Goal: Find specific page/section: Find specific page/section

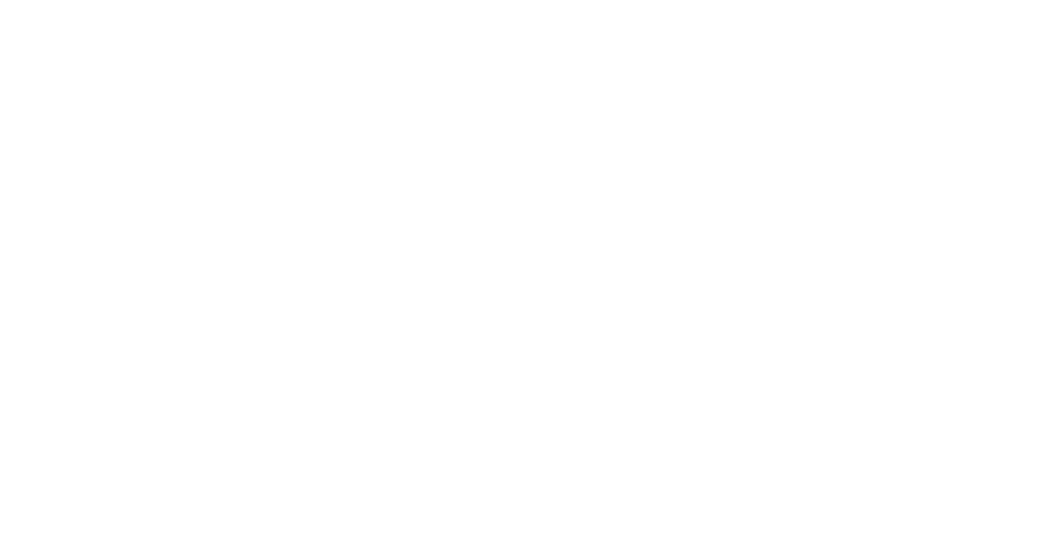
select select "Song"
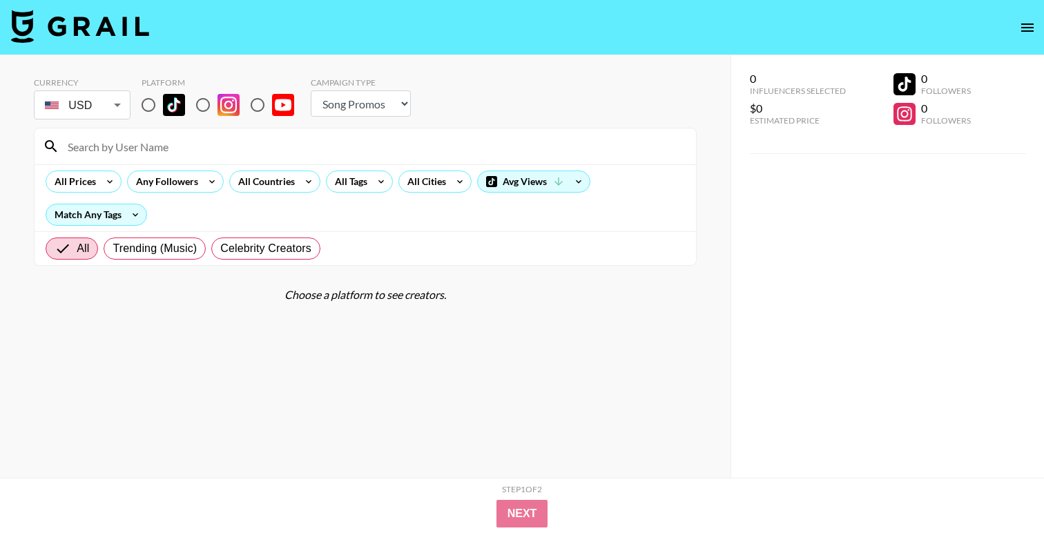
click at [152, 106] on input "radio" at bounding box center [148, 104] width 29 height 29
radio input "true"
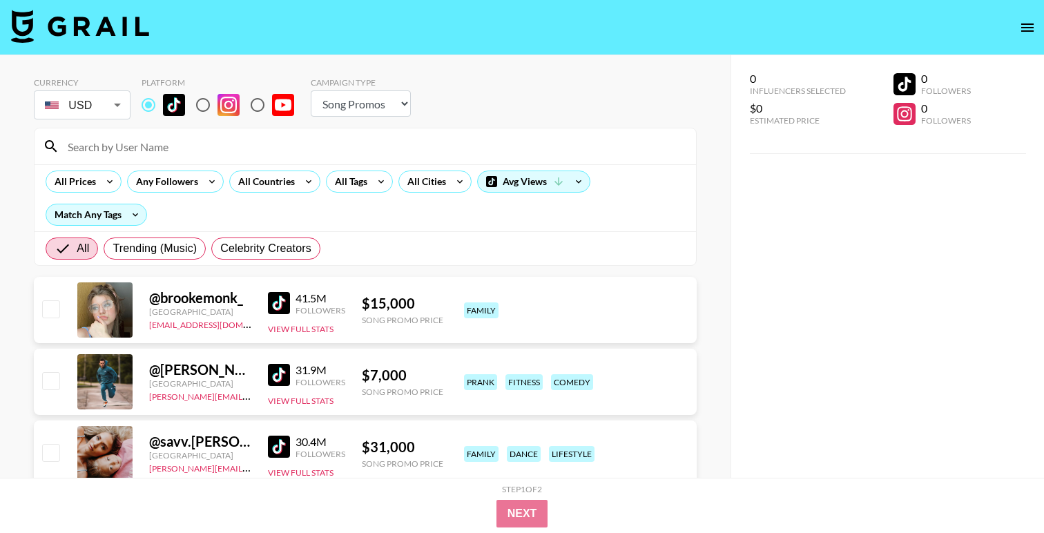
click at [152, 140] on input at bounding box center [373, 146] width 629 height 22
paste input "@takumi_jay0228"
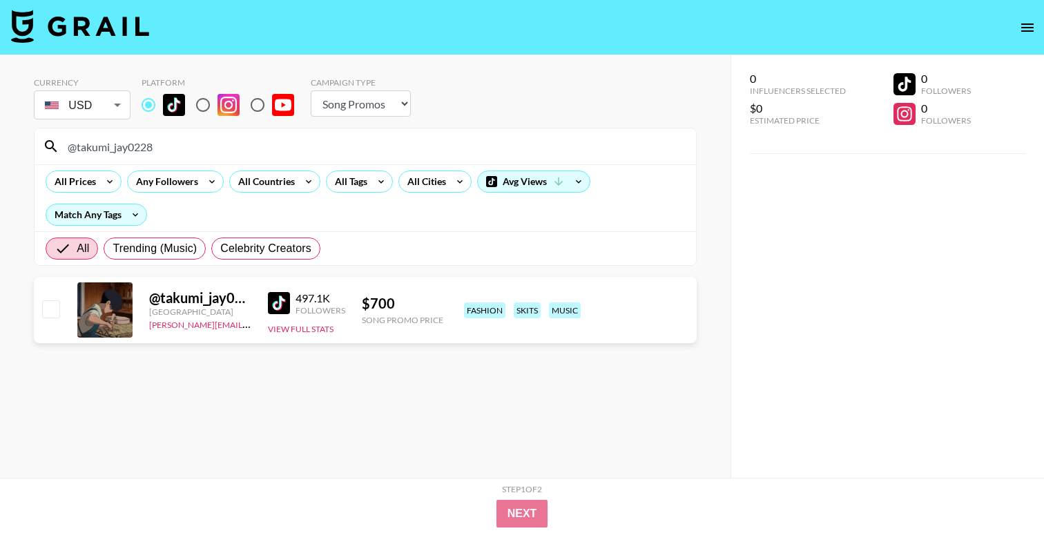
drag, startPoint x: 234, startPoint y: 142, endPoint x: 45, endPoint y: 131, distance: 189.6
click at [45, 131] on div "@takumi_jay0228" at bounding box center [366, 146] width 662 height 36
paste input "fashionjfer"
drag, startPoint x: 231, startPoint y: 151, endPoint x: 58, endPoint y: 128, distance: 175.0
click at [58, 128] on section "@fashionjfer All Prices Any Followers All Countries All Tags All Cities Avg Vie…" at bounding box center [365, 197] width 663 height 138
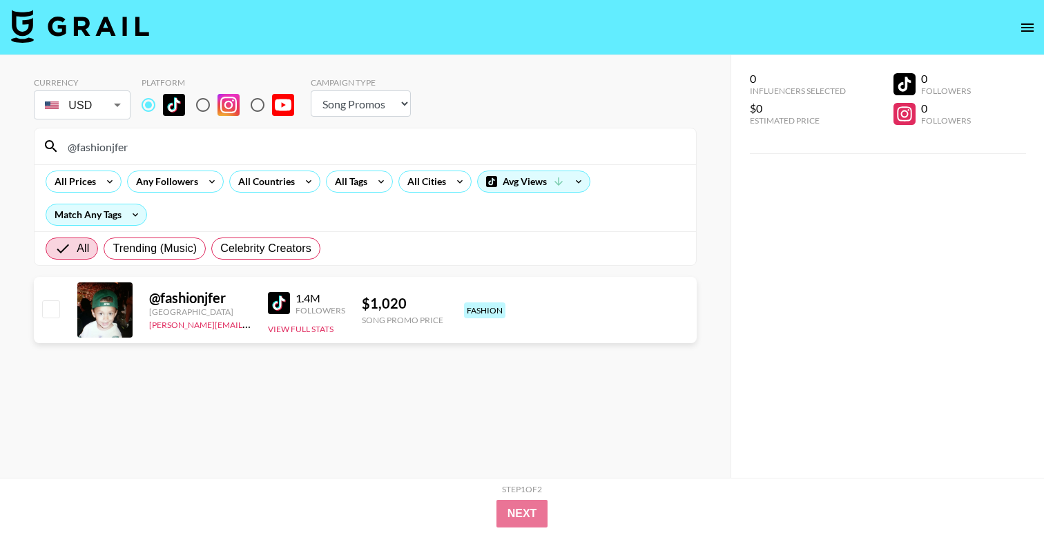
paste input "thelifeofcashk_"
drag, startPoint x: 236, startPoint y: 148, endPoint x: 14, endPoint y: 130, distance: 222.5
click at [14, 130] on div "Currency USD USD ​ Platform Campaign Type Choose Type... Song Promos Brand Prom…" at bounding box center [365, 294] width 731 height 478
paste input "dom.shaw5"
drag, startPoint x: 239, startPoint y: 140, endPoint x: 66, endPoint y: 126, distance: 174.0
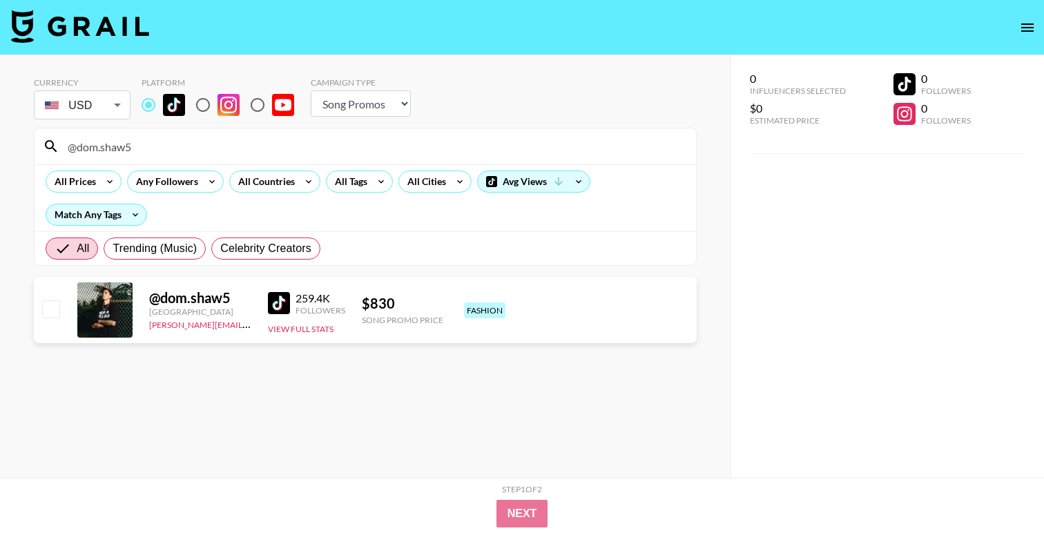
click at [66, 126] on section "Currency USD USD ​ Platform Campaign Type Choose Type... Song Promos Brand Prom…" at bounding box center [365, 166] width 663 height 200
paste input "georgeadun"
drag, startPoint x: 142, startPoint y: 143, endPoint x: 18, endPoint y: 130, distance: 125.0
click at [18, 130] on div "Currency USD USD ​ Platform Campaign Type Choose Type... Song Promos Brand Prom…" at bounding box center [365, 294] width 731 height 478
paste input "jacobworth01"
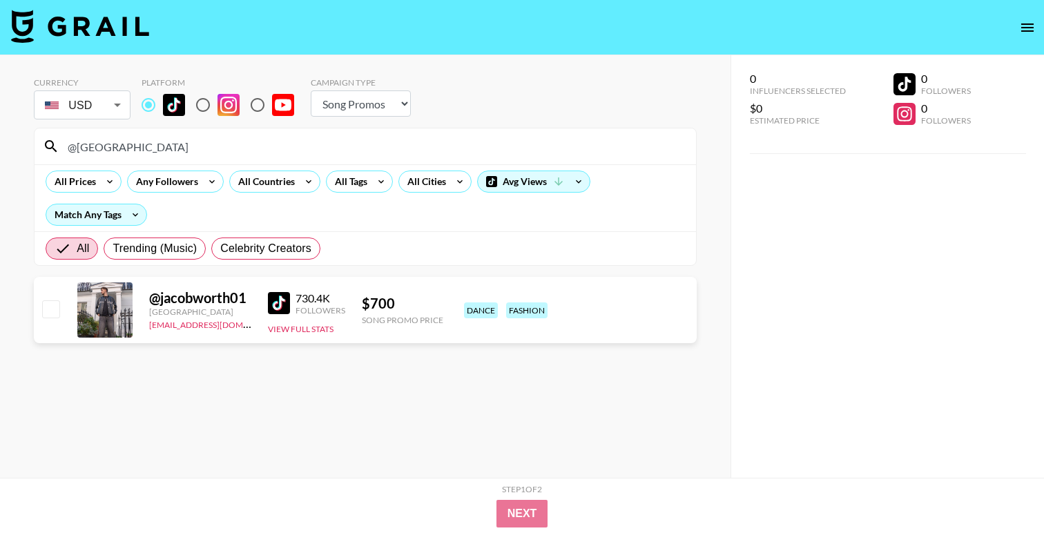
drag, startPoint x: 238, startPoint y: 145, endPoint x: 34, endPoint y: 129, distance: 205.1
click at [35, 129] on div "@[GEOGRAPHIC_DATA]" at bounding box center [366, 146] width 662 height 36
paste input "cozmo3lg"
drag, startPoint x: 258, startPoint y: 150, endPoint x: 0, endPoint y: 139, distance: 257.9
click at [0, 139] on div "Currency USD USD ​ Platform Campaign Type Choose Type... Song Promos Brand Prom…" at bounding box center [365, 294] width 731 height 478
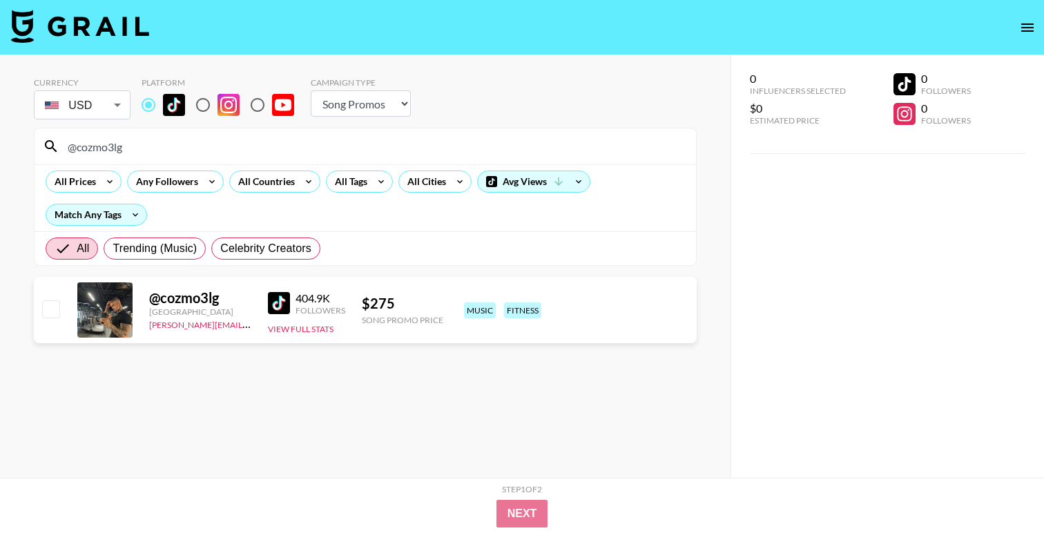
paste input "_passiondeeb_"
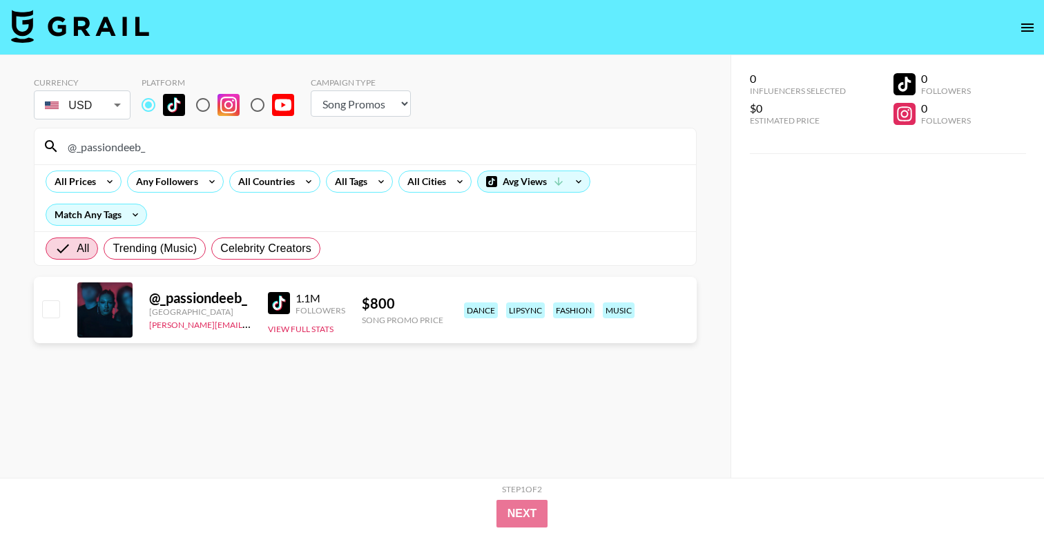
drag, startPoint x: 326, startPoint y: 143, endPoint x: 69, endPoint y: 119, distance: 258.1
click at [69, 119] on section "Currency USD USD ​ Platform Campaign Type Choose Type... Song Promos Brand Prom…" at bounding box center [365, 166] width 663 height 200
paste input "samirhoma"
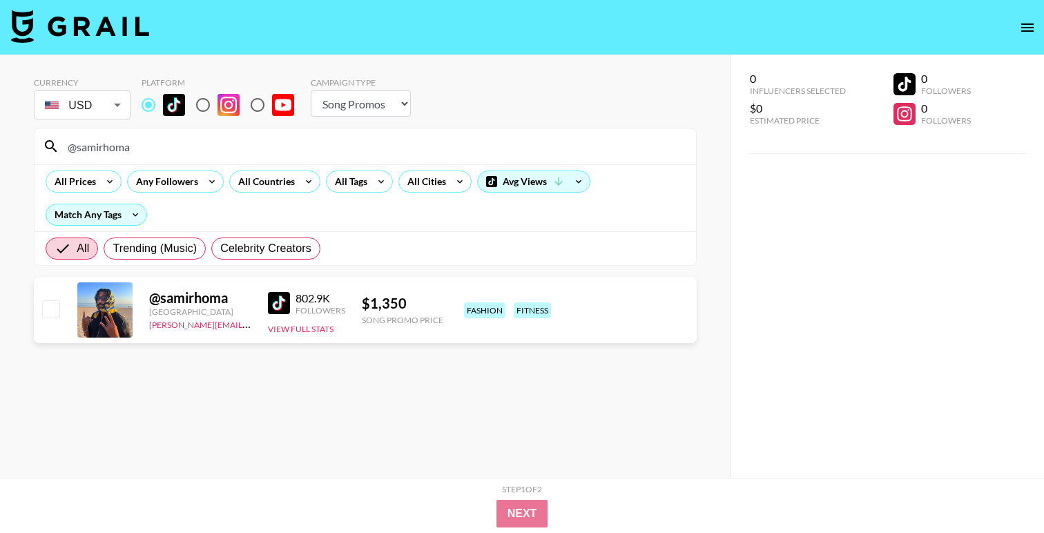
drag, startPoint x: 183, startPoint y: 153, endPoint x: 0, endPoint y: 153, distance: 183.0
click at [0, 153] on div "Currency USD USD ​ Platform Campaign Type Choose Type... Song Promos Brand Prom…" at bounding box center [365, 294] width 731 height 478
paste input "takumi_jay0228"
click at [287, 304] on img at bounding box center [279, 303] width 22 height 22
drag, startPoint x: 95, startPoint y: 140, endPoint x: 0, endPoint y: 137, distance: 94.7
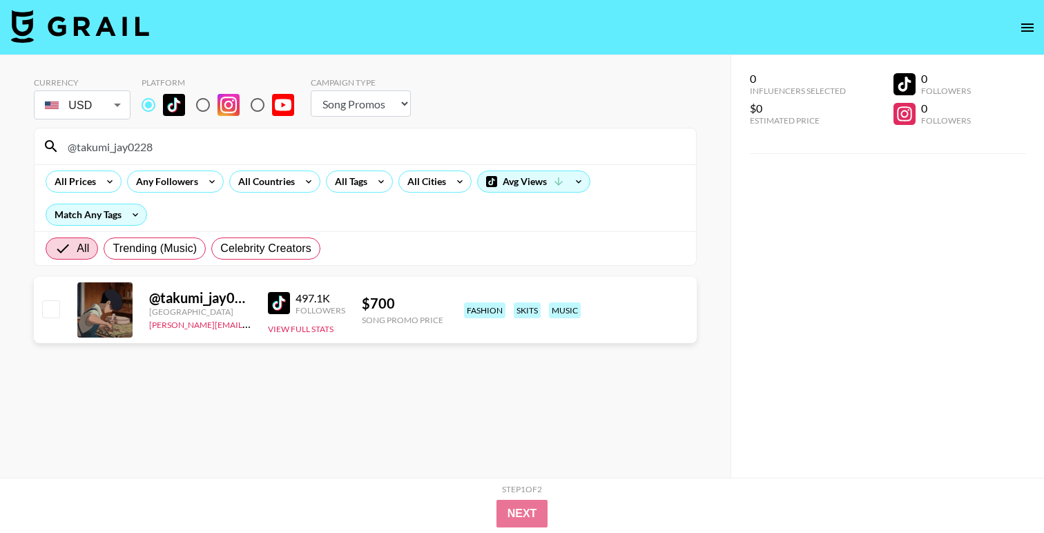
click at [0, 137] on div "Currency USD USD ​ Platform Campaign Type Choose Type... Song Promos Brand Prom…" at bounding box center [365, 294] width 731 height 478
paste input "dom.shaw5"
click at [276, 303] on img at bounding box center [279, 303] width 22 height 22
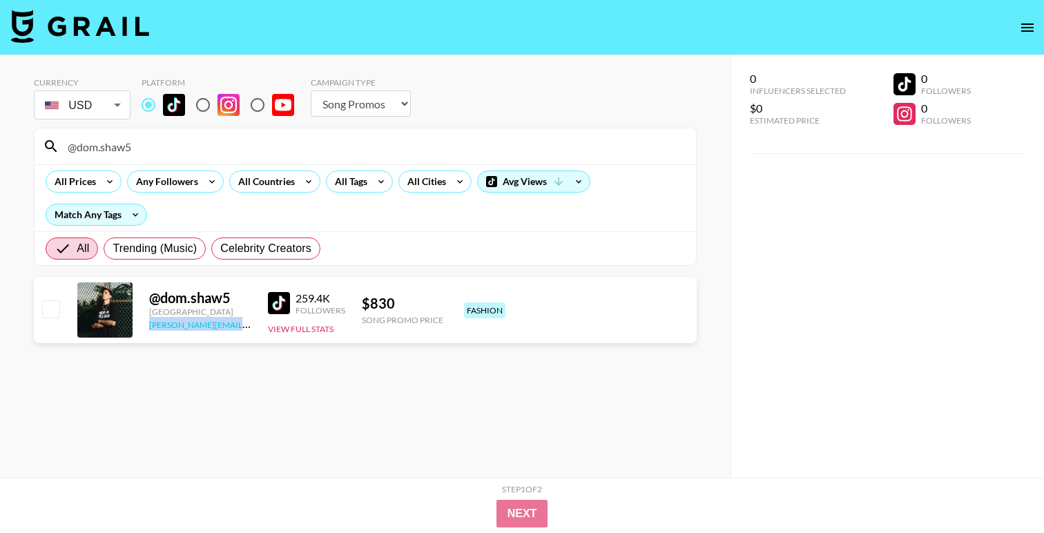
copy link "[PERSON_NAME][EMAIL_ADDRESS][PERSON_NAME][DOMAIN_NAME]"
drag, startPoint x: 172, startPoint y: 153, endPoint x: 39, endPoint y: 143, distance: 133.7
click at [39, 143] on div "@dom.shaw5" at bounding box center [366, 146] width 662 height 36
paste input "cozmo3lg"
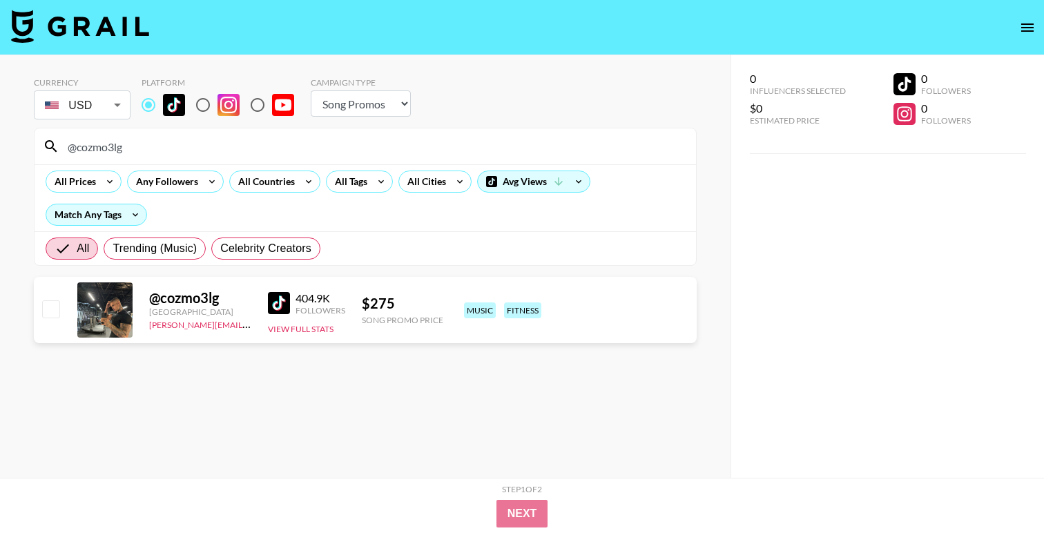
type input "@cozmo3lg"
